Goal: Find specific page/section: Find specific page/section

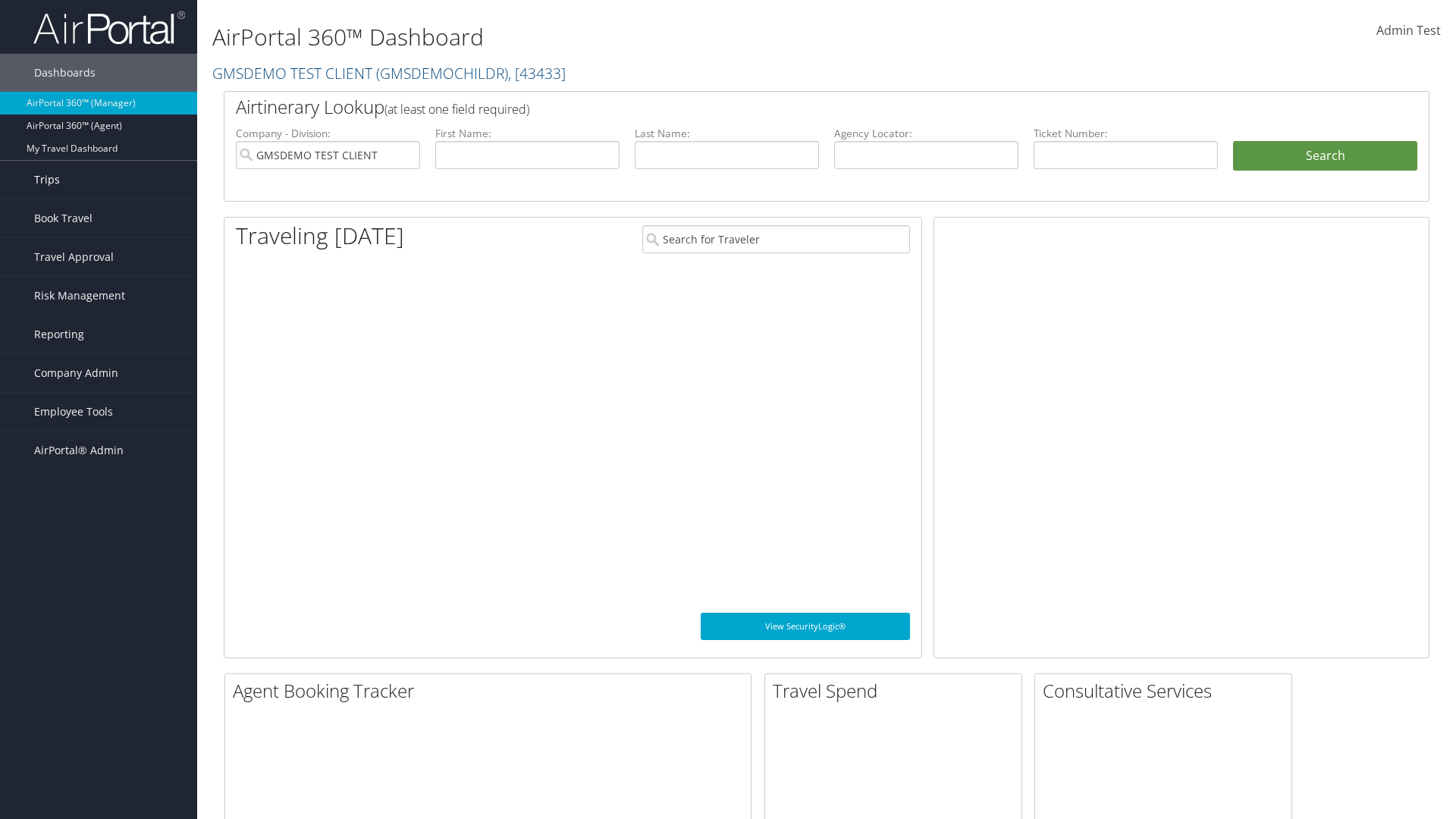
click at [99, 180] on link "Trips" at bounding box center [98, 180] width 197 height 38
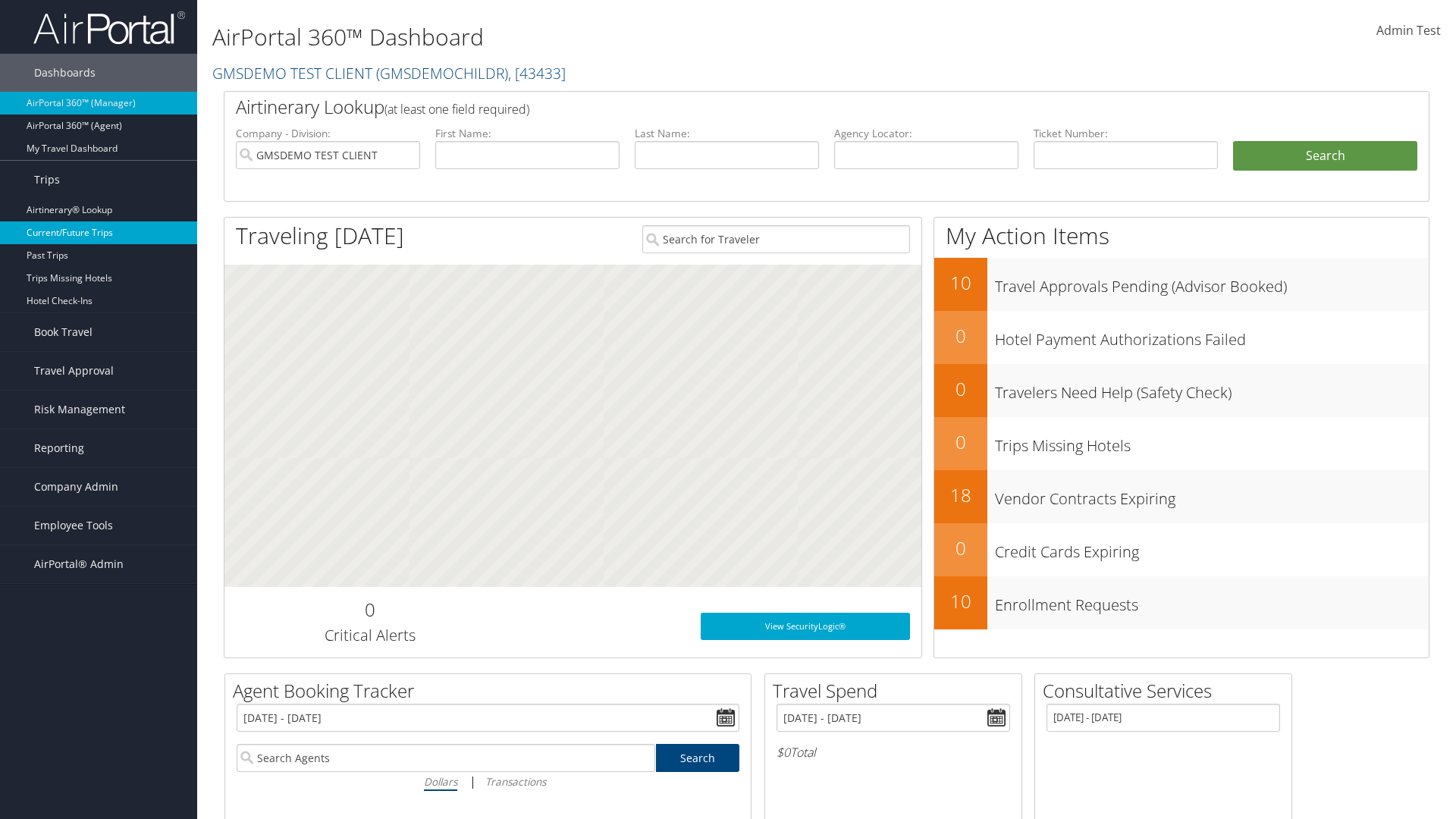
click at [99, 233] on link "Current/Future Trips" at bounding box center [98, 232] width 197 height 22
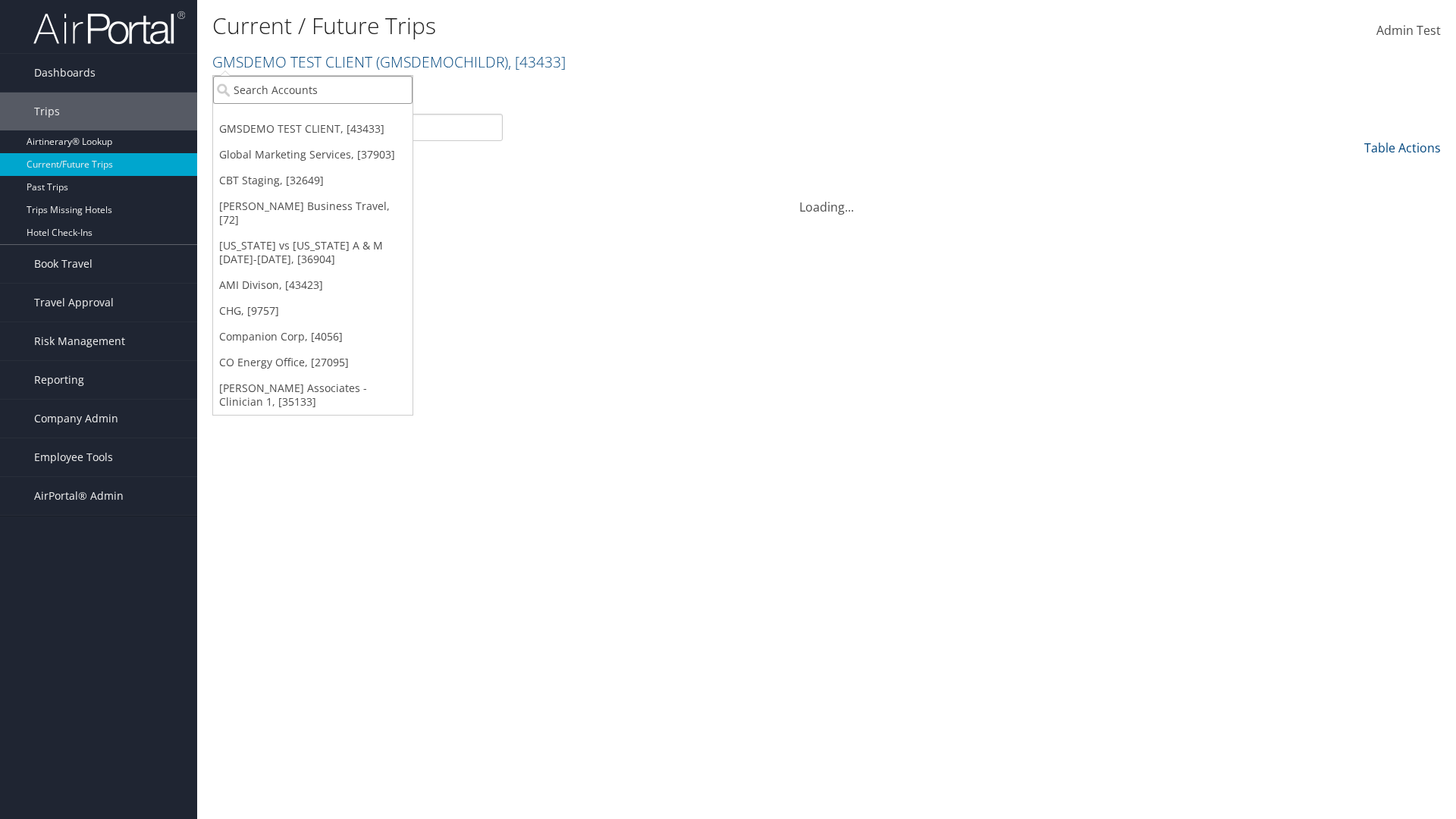
click at [313, 89] on input "search" at bounding box center [312, 89] width 199 height 28
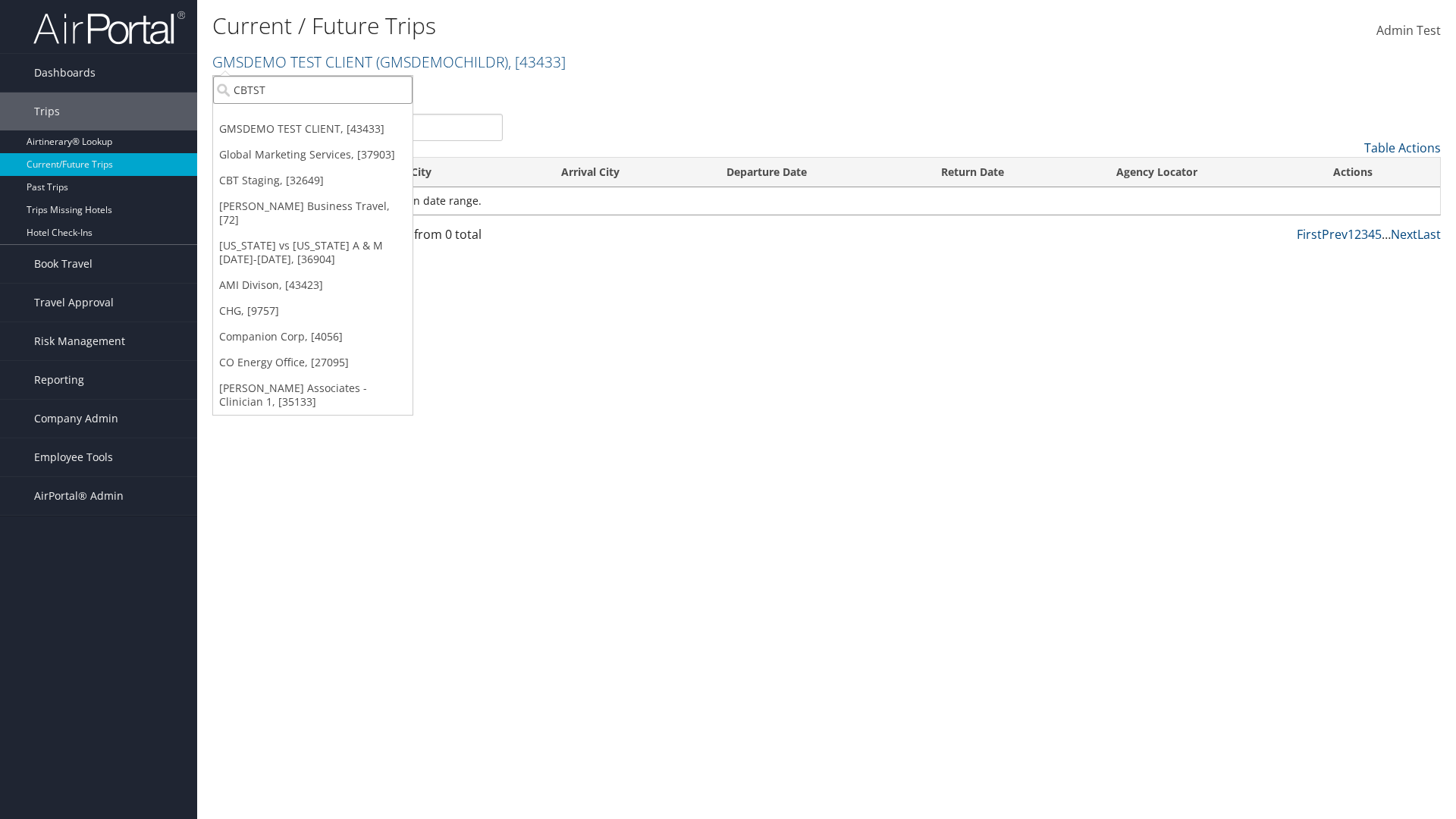
type input "CBTSTG"
click at [313, 118] on div "CBT Staging (CBTSTG), [32649]" at bounding box center [313, 118] width 217 height 14
